Goal: Navigation & Orientation: Find specific page/section

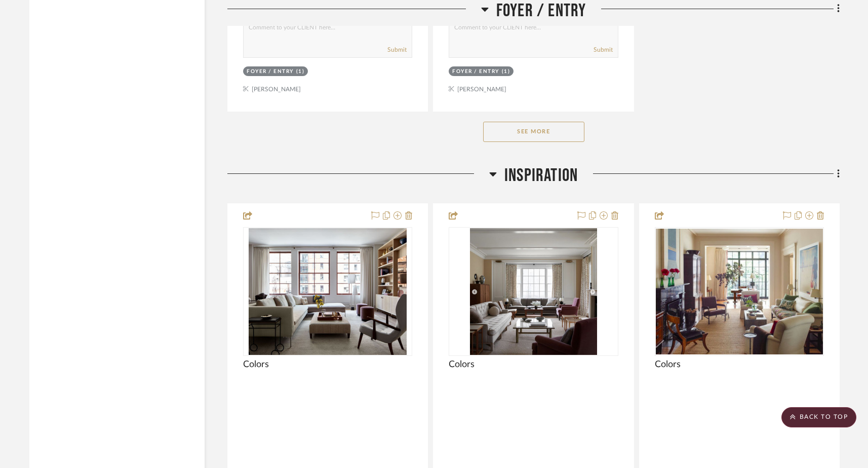
scroll to position [2165, 0]
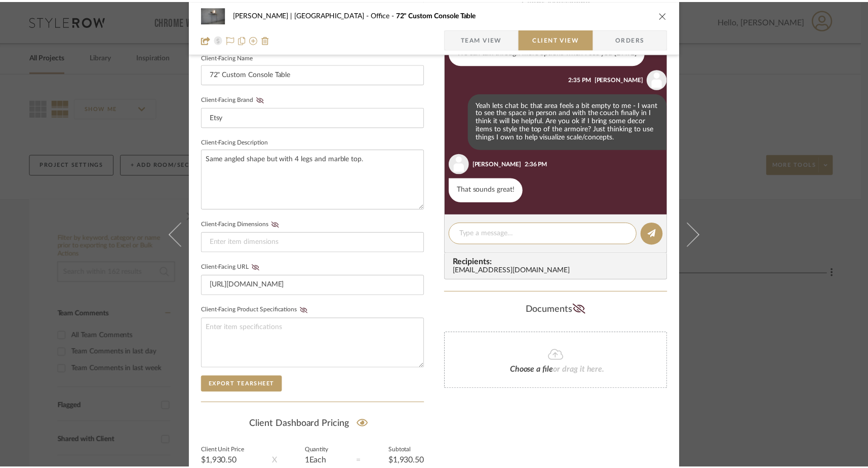
scroll to position [388, 0]
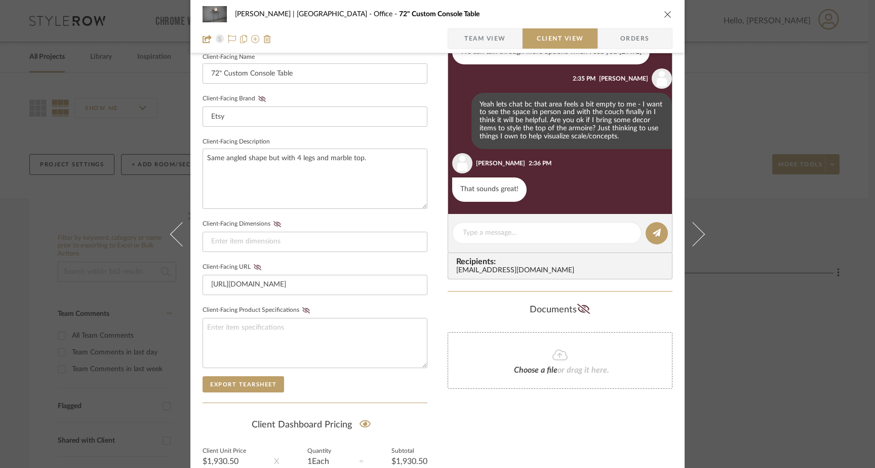
click at [665, 17] on icon "close" at bounding box center [668, 14] width 8 height 8
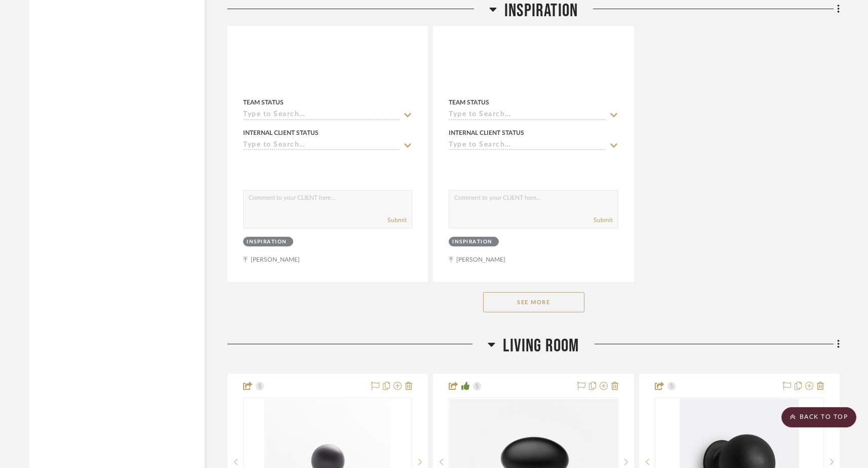
scroll to position [3311, 0]
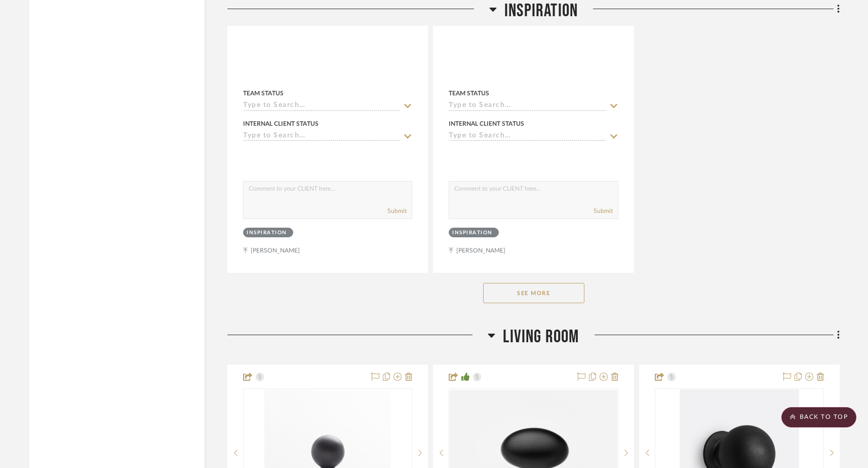
click at [527, 283] on button "See More" at bounding box center [533, 293] width 101 height 20
click at [527, 283] on button "See Less" at bounding box center [533, 293] width 101 height 20
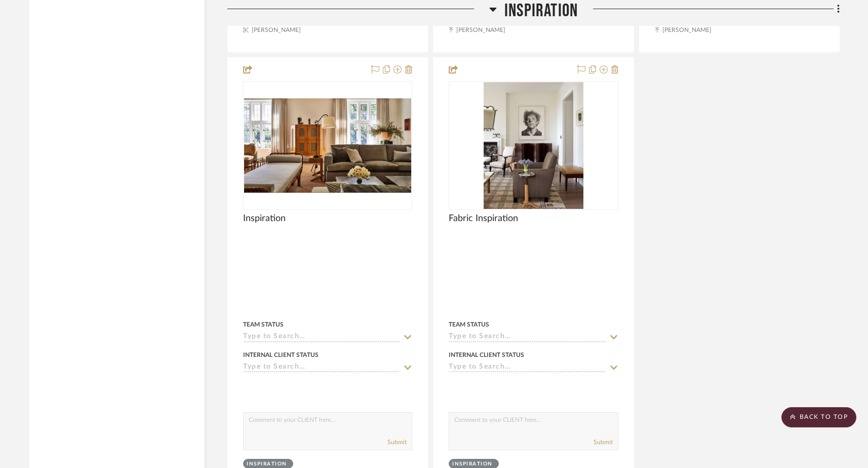
scroll to position [2933, 0]
